Goal: Find specific page/section: Find specific page/section

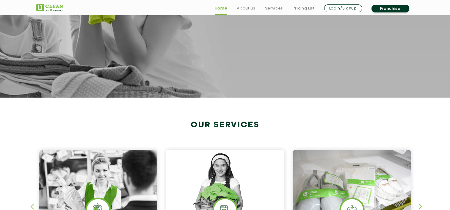
scroll to position [178, 0]
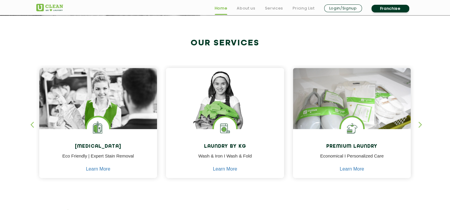
scroll to position [222, 0]
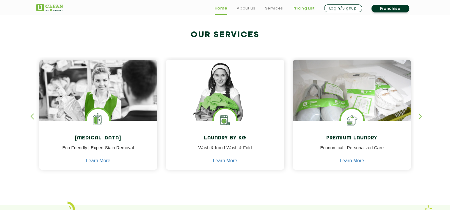
click at [306, 7] on link "Pricing List" at bounding box center [303, 8] width 22 height 7
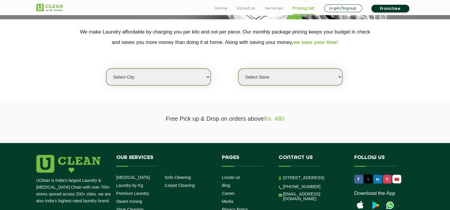
scroll to position [119, 0]
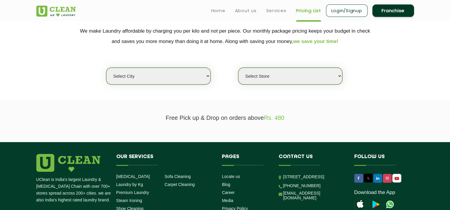
click at [208, 78] on select "Select city [GEOGRAPHIC_DATA] [GEOGRAPHIC_DATA] [GEOGRAPHIC_DATA] [GEOGRAPHIC_D…" at bounding box center [158, 76] width 104 height 17
select select "6"
click at [106, 68] on select "Select city [GEOGRAPHIC_DATA] [GEOGRAPHIC_DATA] [GEOGRAPHIC_DATA] [GEOGRAPHIC_D…" at bounding box center [158, 76] width 104 height 17
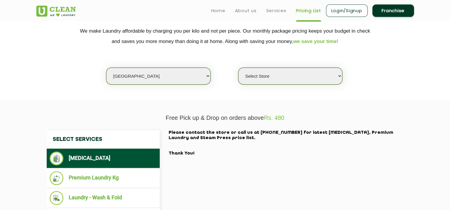
click at [278, 74] on select "Select Store [GEOGRAPHIC_DATA] [GEOGRAPHIC_DATA] UClean KR [GEOGRAPHIC_DATA] [G…" at bounding box center [290, 76] width 104 height 17
click at [238, 68] on select "Select Store [GEOGRAPHIC_DATA] [GEOGRAPHIC_DATA] UClean KR [GEOGRAPHIC_DATA] [G…" at bounding box center [290, 76] width 104 height 17
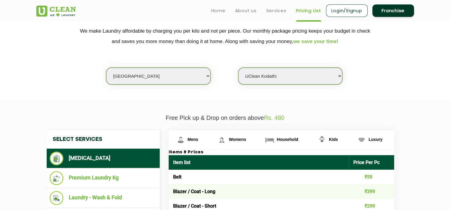
click at [410, 75] on div "Select city [GEOGRAPHIC_DATA] [GEOGRAPHIC_DATA] [GEOGRAPHIC_DATA] [GEOGRAPHIC_D…" at bounding box center [225, 66] width 386 height 38
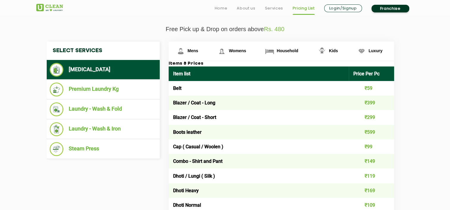
scroll to position [238, 0]
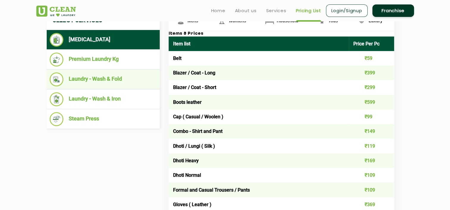
click at [103, 78] on li "Laundry - Wash & Fold" at bounding box center [103, 79] width 107 height 14
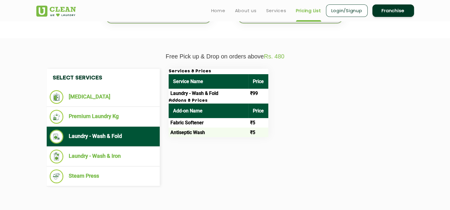
scroll to position [178, 0]
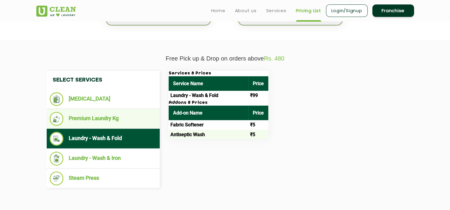
click at [97, 119] on li "Premium Laundry Kg" at bounding box center [103, 119] width 107 height 14
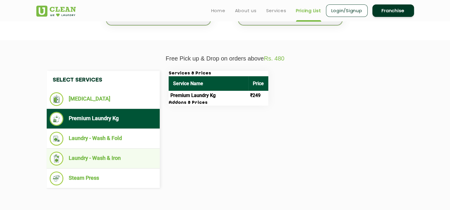
click at [90, 157] on li "Laundry - Wash & Iron" at bounding box center [103, 159] width 107 height 14
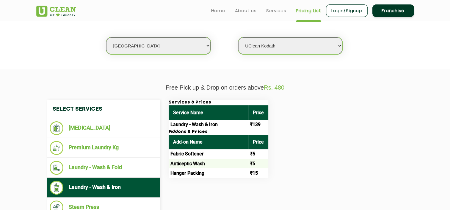
scroll to position [149, 0]
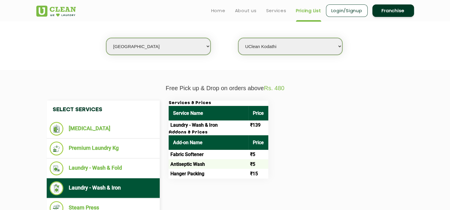
click at [338, 47] on select "Select Store [GEOGRAPHIC_DATA] [GEOGRAPHIC_DATA] UClean KR [GEOGRAPHIC_DATA] [G…" at bounding box center [290, 46] width 104 height 17
select select "331"
click at [238, 38] on select "Select Store [GEOGRAPHIC_DATA] [GEOGRAPHIC_DATA] UClean KR [GEOGRAPHIC_DATA] [G…" at bounding box center [290, 46] width 104 height 17
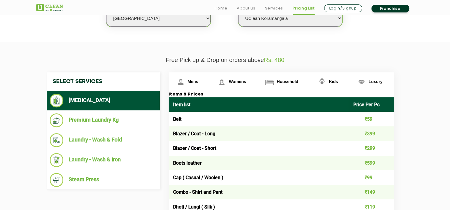
scroll to position [178, 0]
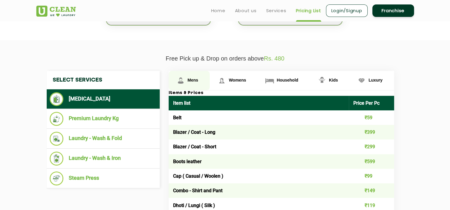
click at [187, 79] on span "Mens" at bounding box center [192, 80] width 11 height 5
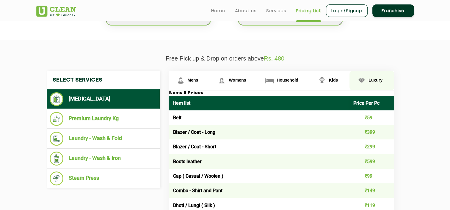
click at [375, 80] on span "Luxury" at bounding box center [375, 80] width 14 height 5
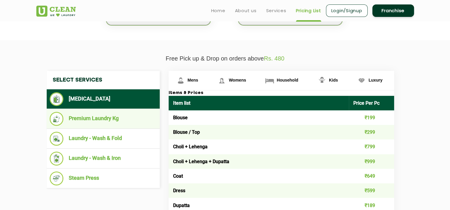
click at [103, 118] on li "Premium Laundry Kg" at bounding box center [103, 119] width 107 height 14
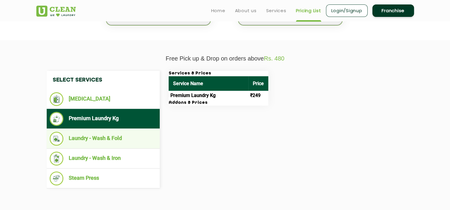
click at [116, 138] on li "Laundry - Wash & Fold" at bounding box center [103, 139] width 107 height 14
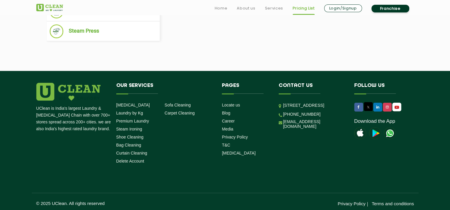
scroll to position [327, 0]
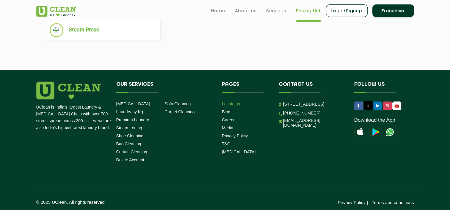
click at [231, 104] on link "Locate us" at bounding box center [231, 104] width 18 height 5
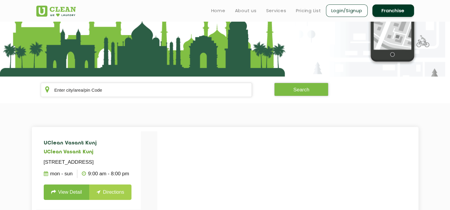
scroll to position [59, 0]
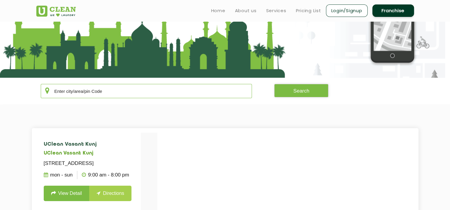
click at [139, 90] on input "text" at bounding box center [146, 91] width 211 height 14
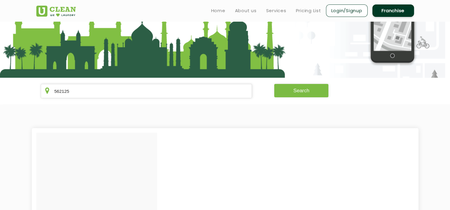
click at [302, 89] on button "Search" at bounding box center [301, 90] width 54 height 13
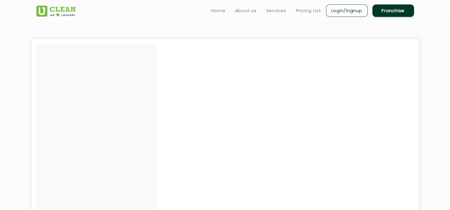
scroll to position [0, 0]
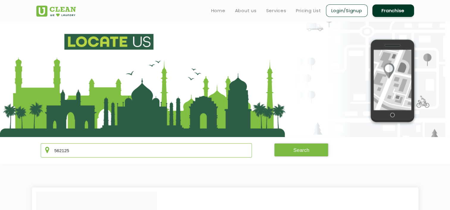
drag, startPoint x: 50, startPoint y: 143, endPoint x: 27, endPoint y: 141, distance: 22.7
click at [27, 141] on section "562125 Search" at bounding box center [225, 150] width 450 height 27
type input "koramangala"
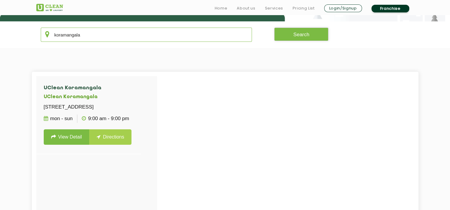
scroll to position [119, 0]
